Goal: Entertainment & Leisure: Consume media (video, audio)

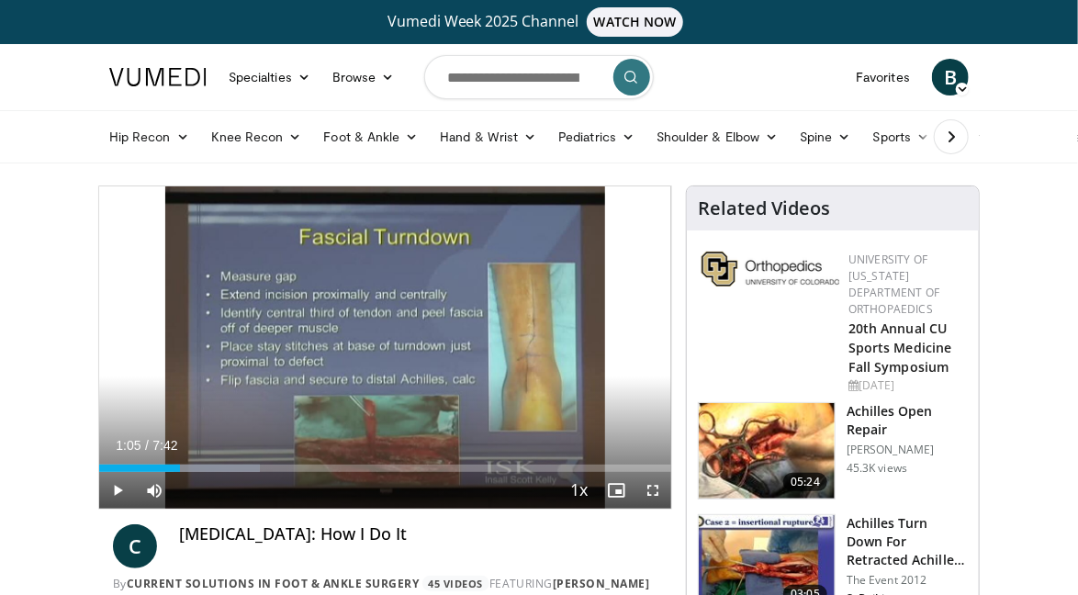
click at [109, 466] on div "1:05" at bounding box center [139, 468] width 81 height 7
click at [119, 491] on span "Video Player" at bounding box center [117, 490] width 37 height 37
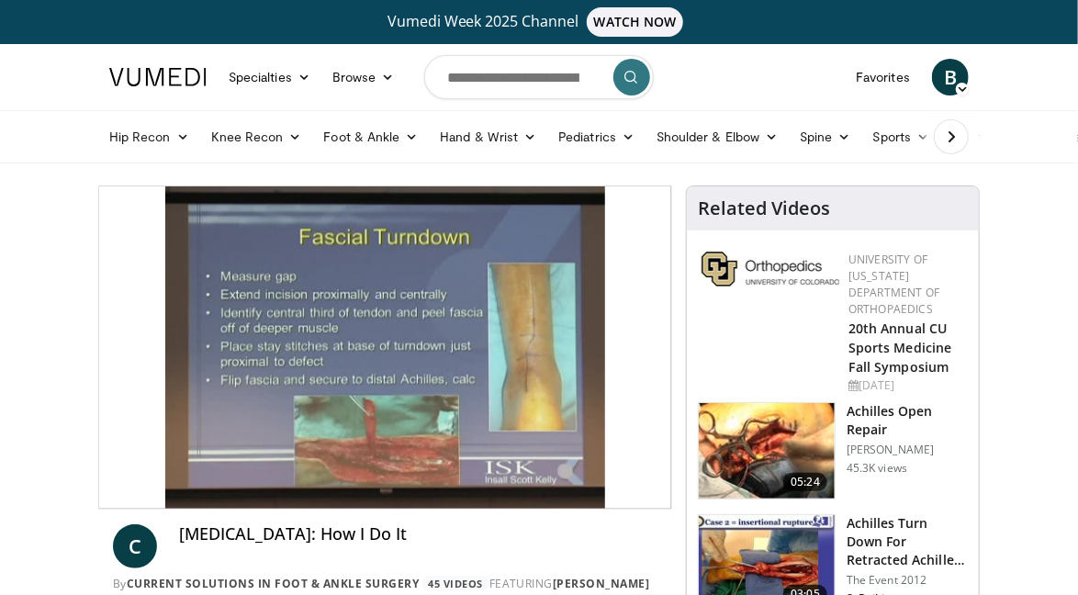
click at [333, 350] on div "Video Player" at bounding box center [386, 347] width 344 height 37
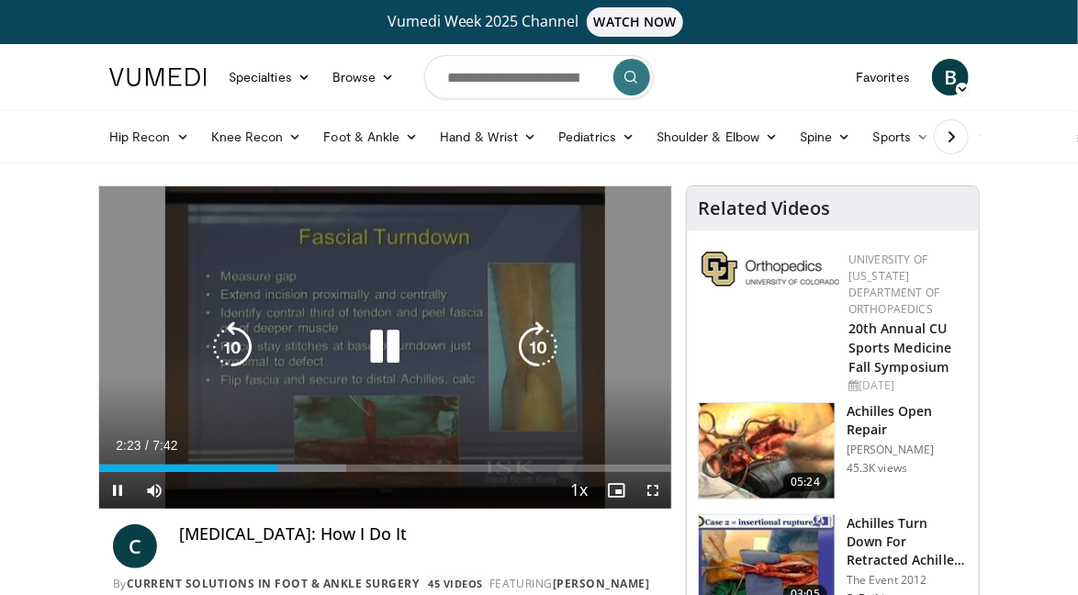
click at [385, 355] on icon "Video Player" at bounding box center [384, 346] width 51 height 51
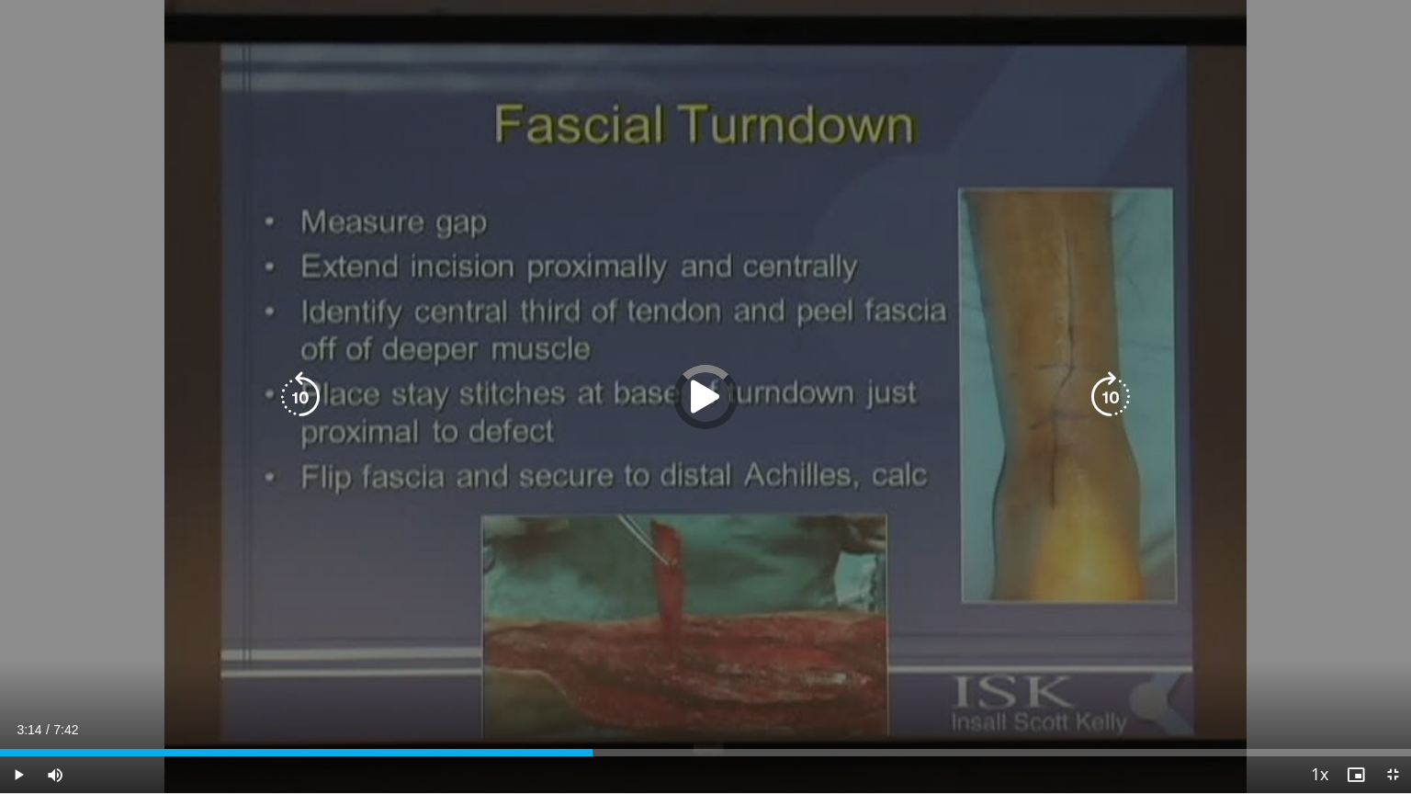
click at [698, 385] on icon "Video Player" at bounding box center [705, 396] width 51 height 51
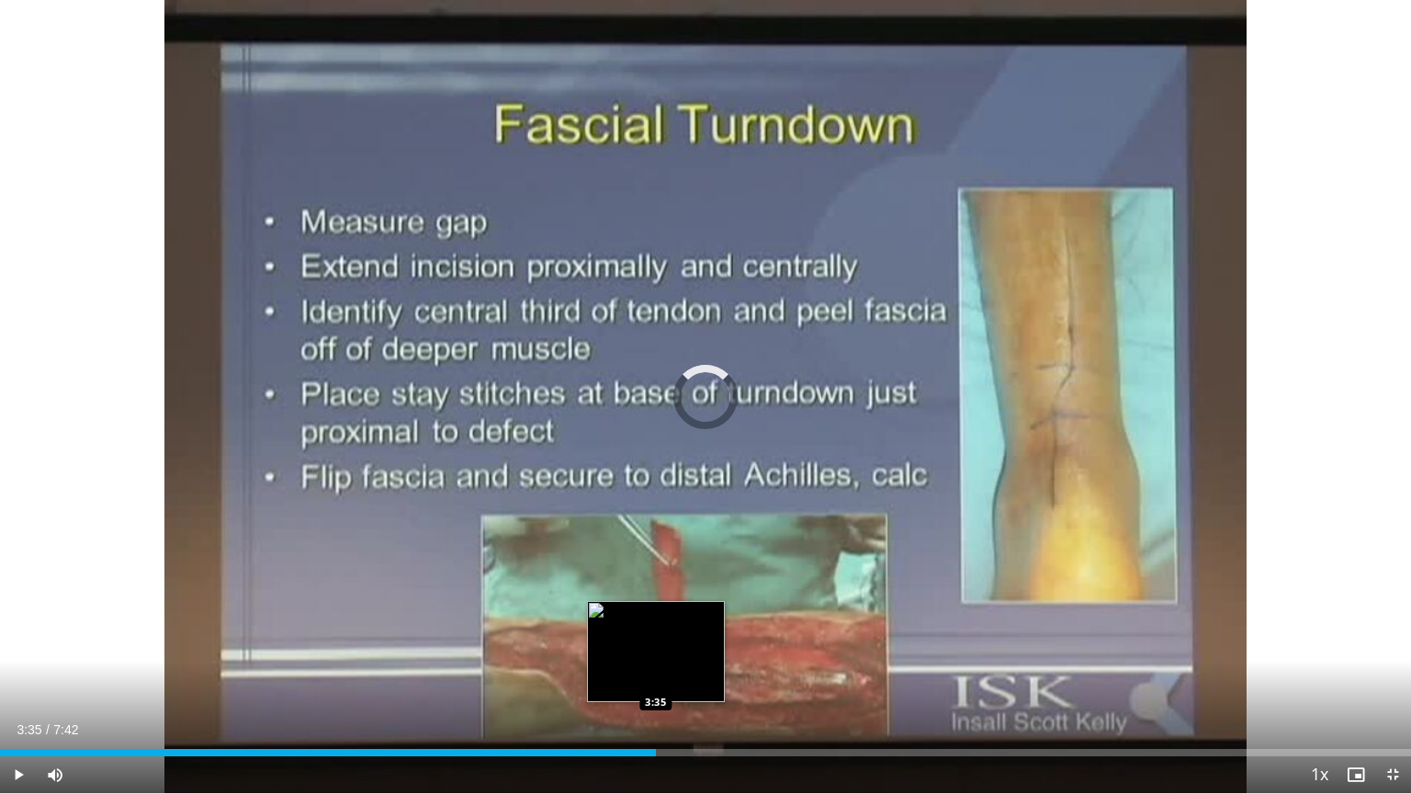
click at [655, 594] on div "Loaded : 43.13% 3:35 3:35" at bounding box center [705, 752] width 1411 height 7
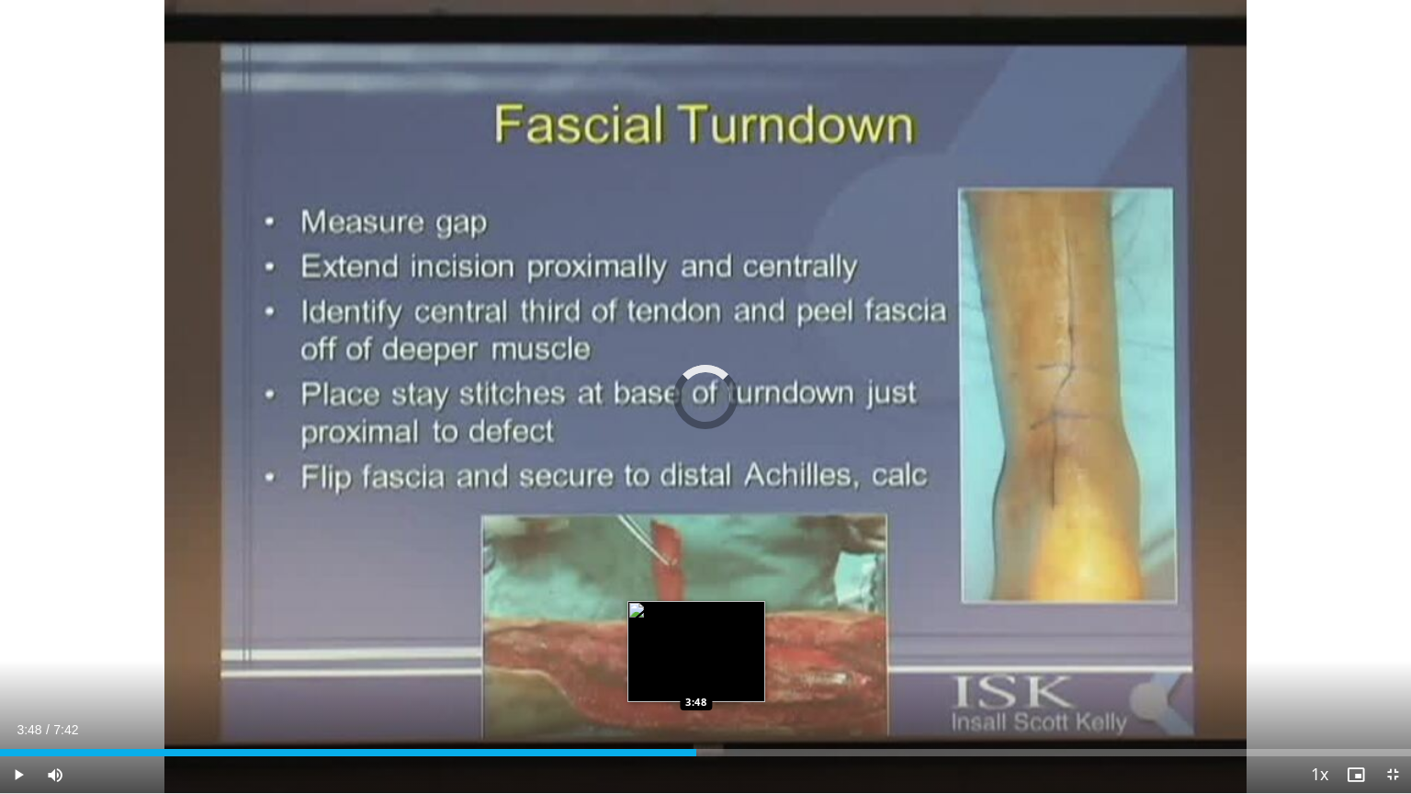
click at [695, 594] on div "Loaded : 0.00% 3:48 3:48" at bounding box center [705, 752] width 1411 height 7
